Goal: Task Accomplishment & Management: Manage account settings

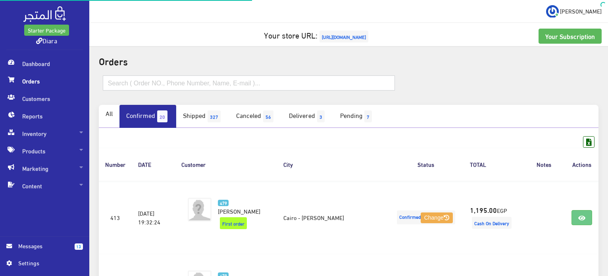
click at [142, 83] on input "text" at bounding box center [249, 82] width 292 height 15
type input "413"
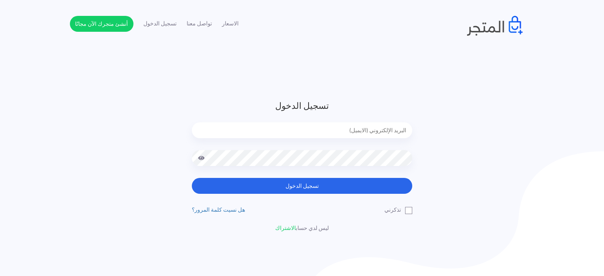
click at [352, 120] on form "تسجيل الدخول تسجيل الدخول" at bounding box center [302, 146] width 220 height 94
click at [346, 131] on input "email" at bounding box center [302, 130] width 220 height 16
type input "diaraest2024@gmail.com"
click at [192, 178] on button "تسجيل الدخول" at bounding box center [302, 186] width 220 height 16
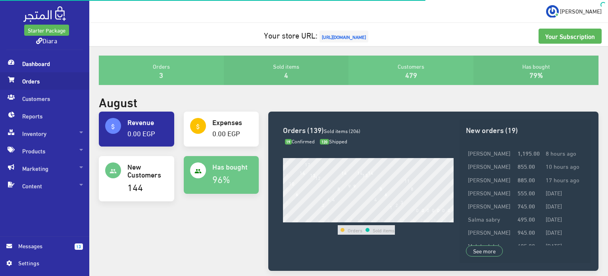
click at [36, 84] on span "Orders" at bounding box center [44, 80] width 77 height 17
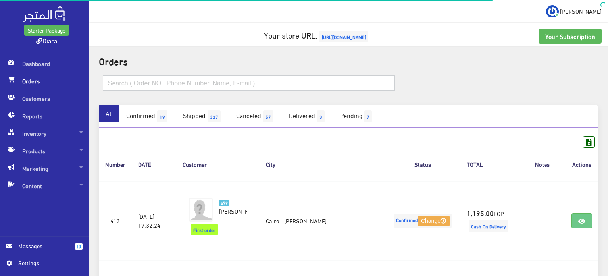
click at [155, 87] on input "text" at bounding box center [249, 82] width 292 height 15
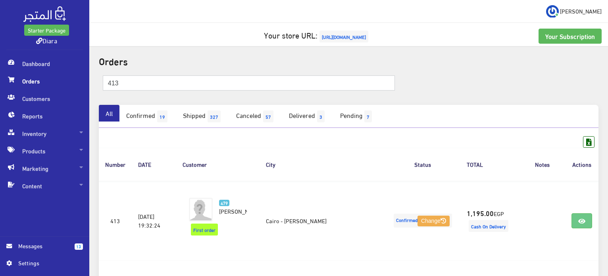
type input "413"
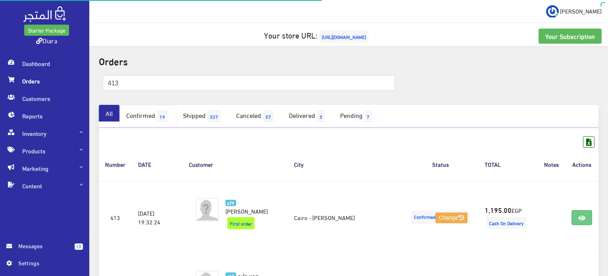
click at [165, 120] on span "19" at bounding box center [162, 116] width 10 height 12
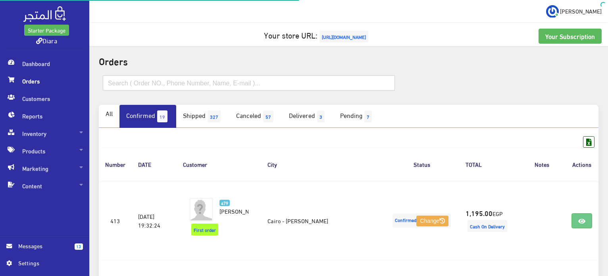
click at [119, 88] on input "text" at bounding box center [249, 82] width 292 height 15
type input "413"
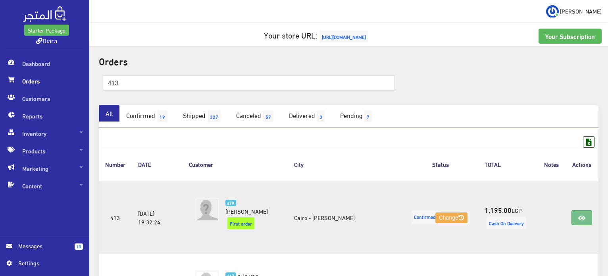
click at [581, 215] on icon at bounding box center [581, 218] width 7 height 6
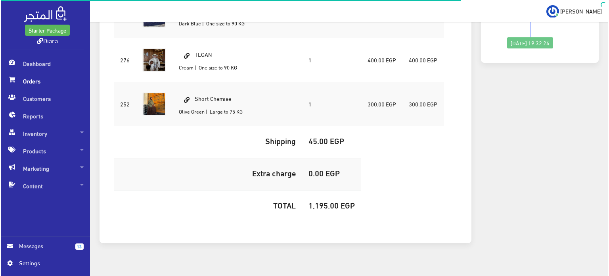
scroll to position [194, 0]
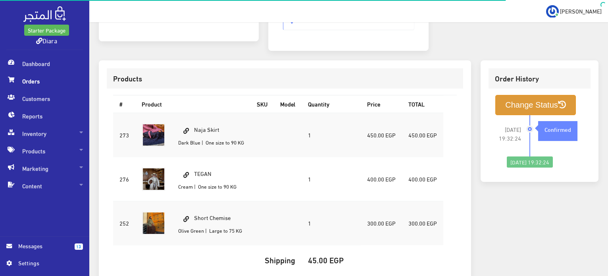
click at [552, 95] on button "Change Status" at bounding box center [535, 105] width 81 height 20
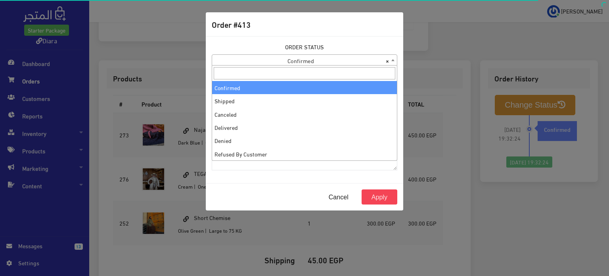
click at [336, 63] on span "× Confirmed" at bounding box center [304, 60] width 185 height 11
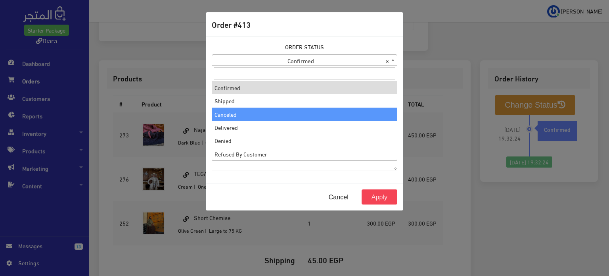
select select "3"
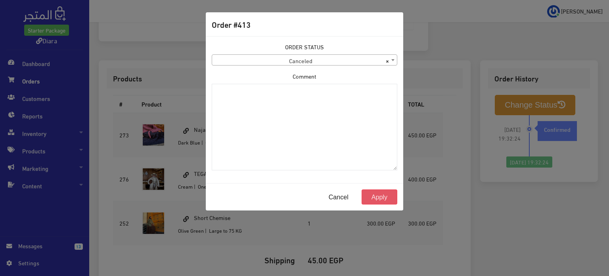
click at [387, 192] on button "Apply" at bounding box center [380, 196] width 36 height 15
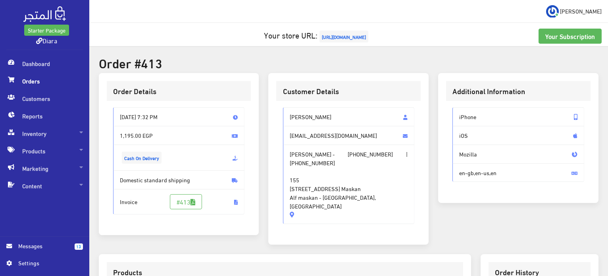
click at [479, 181] on span "en-gb,en-us,en" at bounding box center [518, 172] width 132 height 19
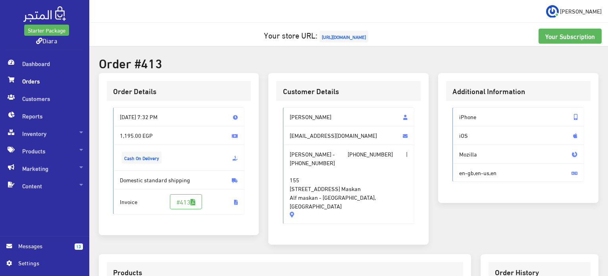
drag, startPoint x: 479, startPoint y: 181, endPoint x: 479, endPoint y: 168, distance: 13.1
click at [479, 173] on div "iPhone iOS Mozilla en-gb,en-us,en" at bounding box center [518, 148] width 144 height 94
drag, startPoint x: 479, startPoint y: 168, endPoint x: 494, endPoint y: 23, distance: 145.2
drag, startPoint x: 494, startPoint y: 23, endPoint x: 128, endPoint y: 21, distance: 365.5
click at [128, 21] on div " عبدالرحمن My subscription Logout" at bounding box center [348, 11] width 519 height 22
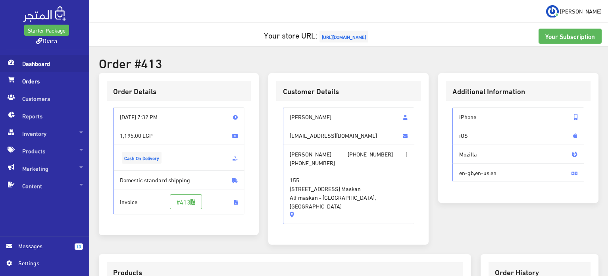
click at [26, 66] on span "Dashboard" at bounding box center [44, 63] width 77 height 17
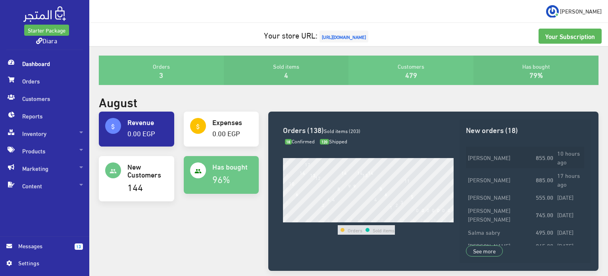
click at [482, 155] on td "Tasneem Gamal" at bounding box center [500, 157] width 68 height 22
click at [521, 180] on td "Jana walid Mohamed" at bounding box center [500, 179] width 68 height 22
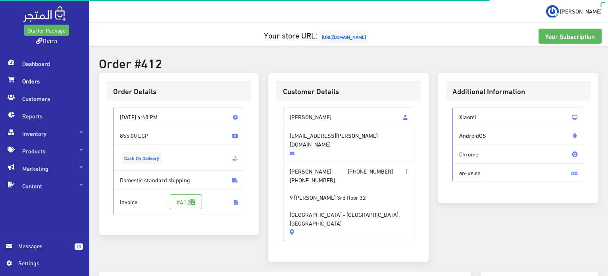
scroll to position [198, 0]
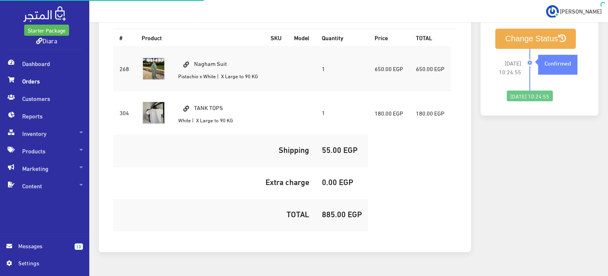
scroll to position [287, 0]
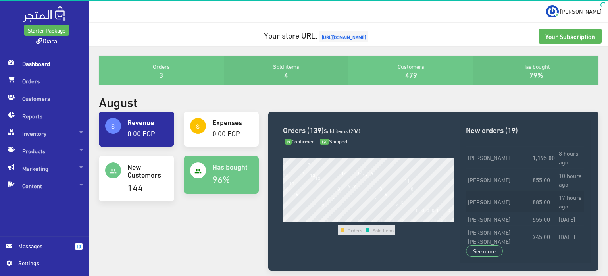
click at [550, 203] on td "885.00" at bounding box center [544, 201] width 26 height 22
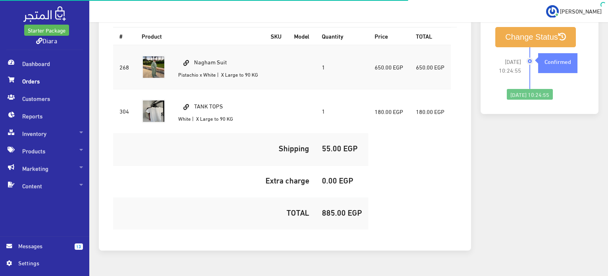
scroll to position [129, 0]
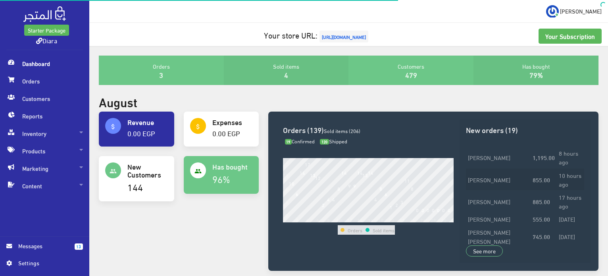
click at [557, 182] on td "10 hours ago" at bounding box center [570, 179] width 27 height 22
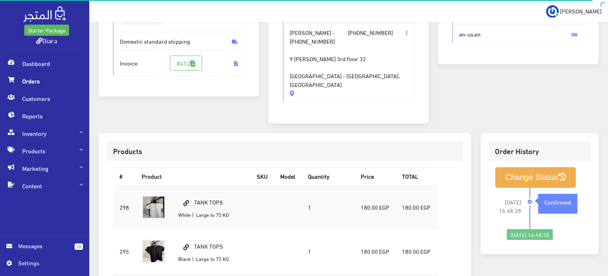
scroll to position [159, 0]
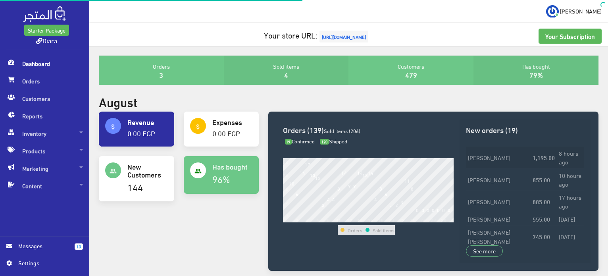
click at [557, 158] on td "8 hours ago" at bounding box center [570, 157] width 27 height 22
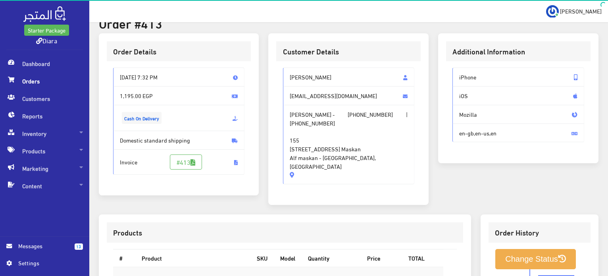
scroll to position [79, 0]
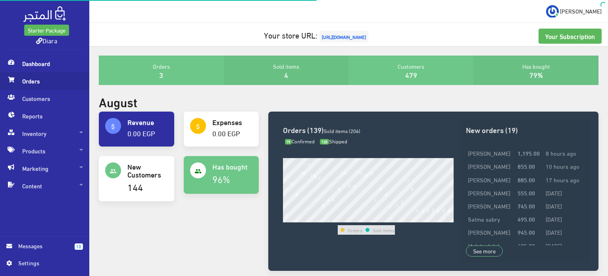
click at [43, 83] on span "Orders" at bounding box center [44, 80] width 77 height 17
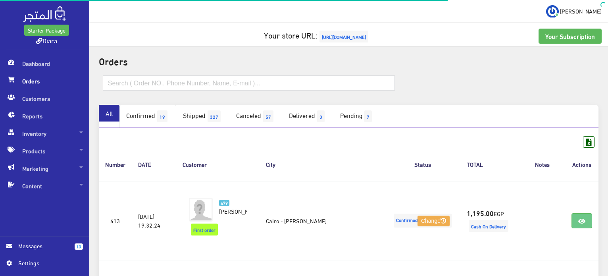
click at [141, 115] on link "Confirmed 19" at bounding box center [147, 116] width 57 height 23
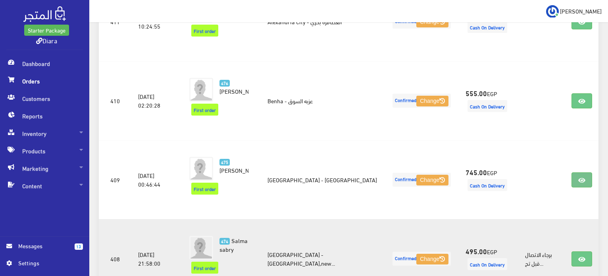
scroll to position [516, 0]
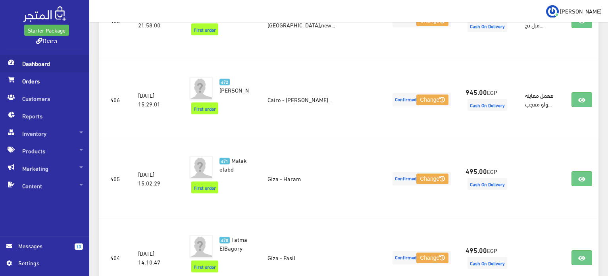
click at [55, 71] on span "Dashboard" at bounding box center [44, 63] width 77 height 17
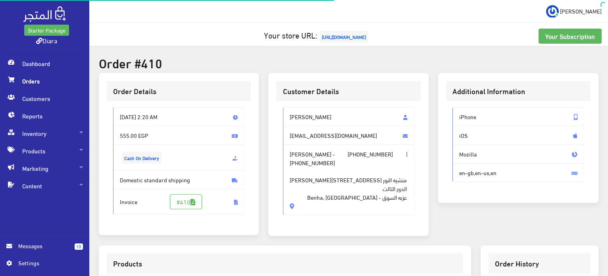
scroll to position [225, 0]
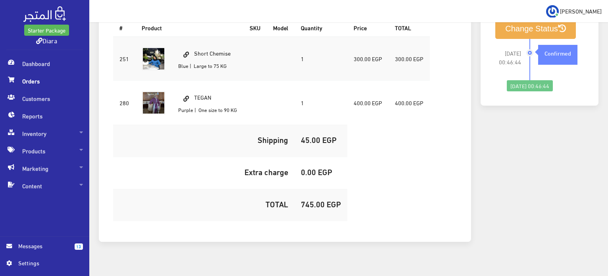
scroll to position [80, 0]
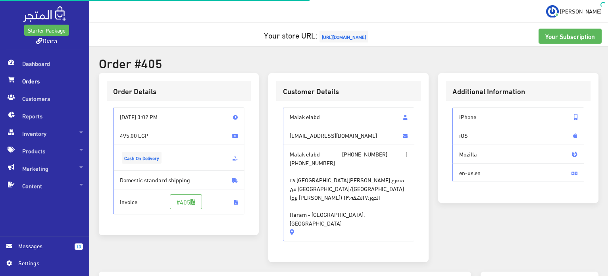
scroll to position [226, 0]
